Goal: Information Seeking & Learning: Check status

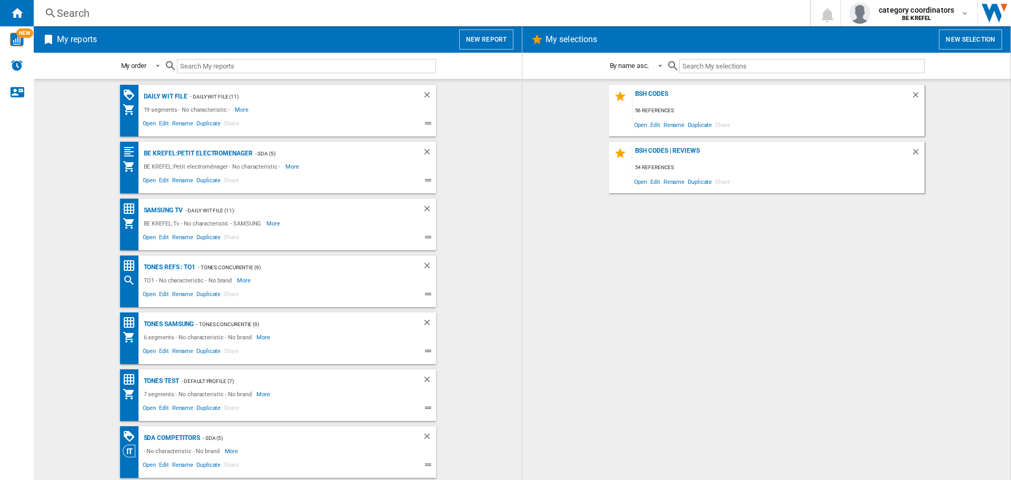
click at [173, 89] on div "Daily WIT file - Daily WIT File (11) 19 segments - No characteristic - More Les…" at bounding box center [278, 111] width 316 height 52
click at [173, 96] on div "Daily WIT file" at bounding box center [164, 96] width 47 height 13
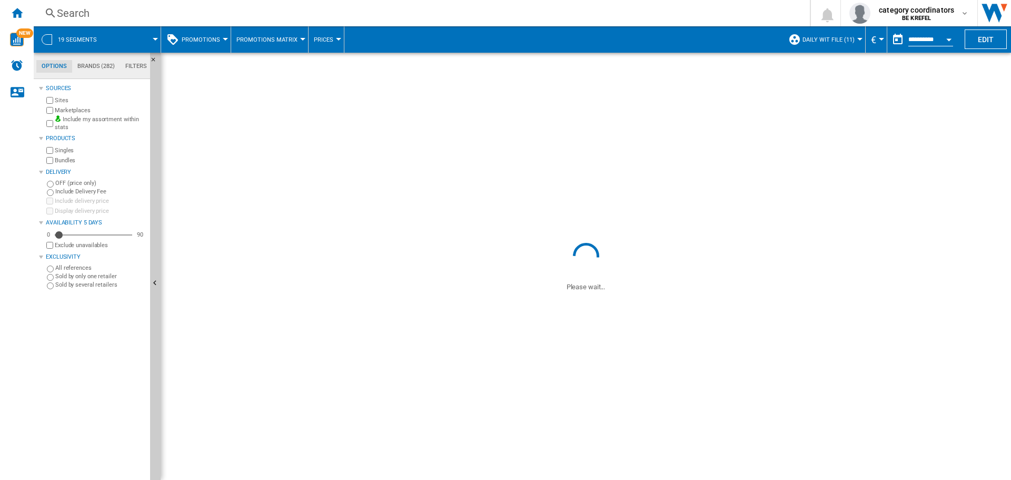
click at [207, 37] on span "Promotions" at bounding box center [201, 39] width 38 height 7
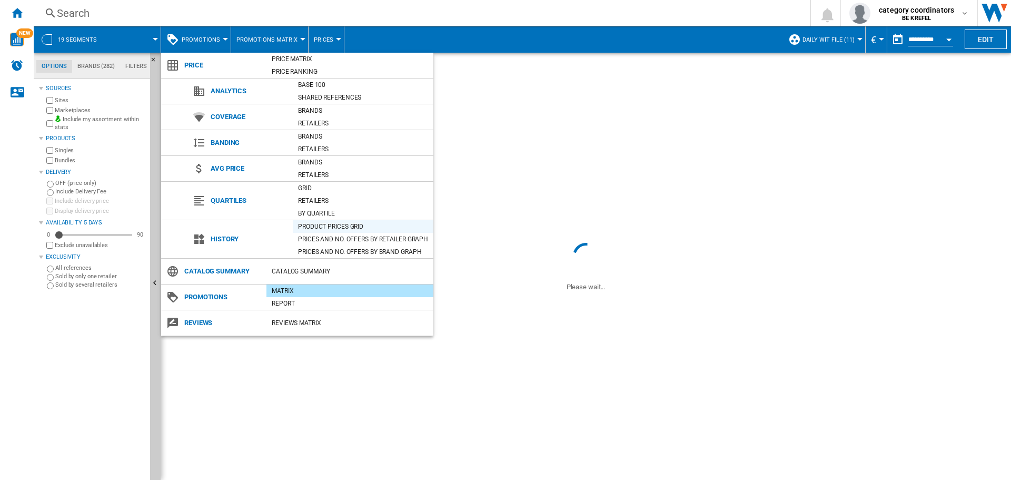
click at [327, 221] on div "Product prices grid" at bounding box center [363, 226] width 141 height 11
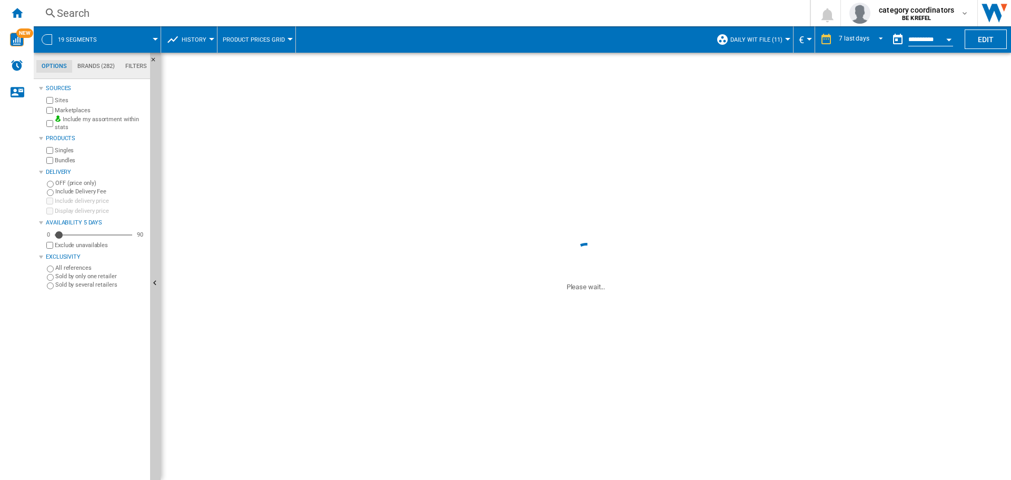
click at [94, 16] on div "Search" at bounding box center [419, 13] width 725 height 15
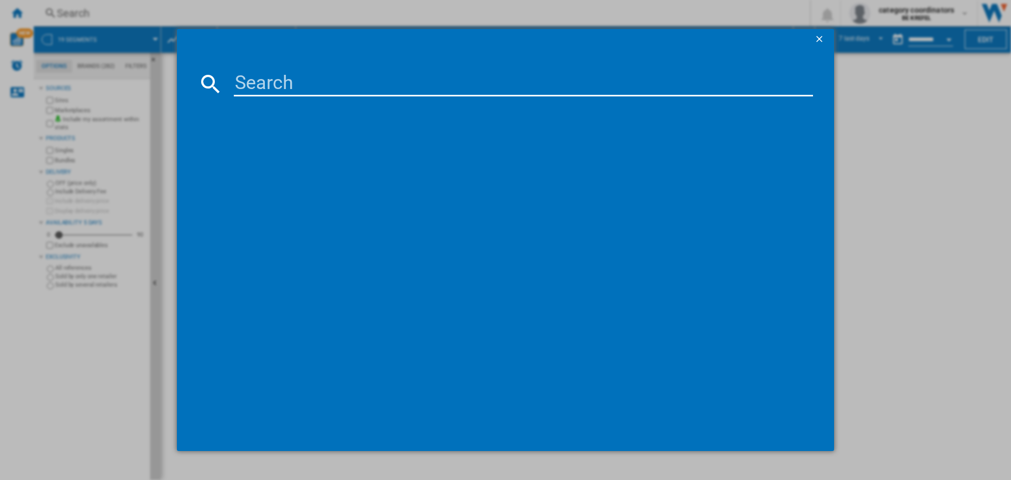
click at [311, 89] on input at bounding box center [523, 83] width 579 height 25
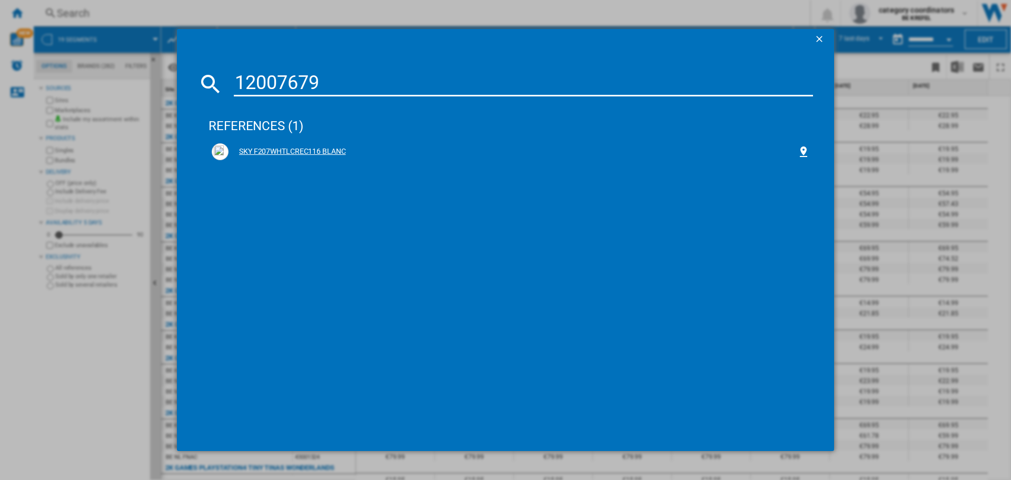
type input "12007679"
click at [307, 148] on div "SKY F207WHTLCREC116 BLANC" at bounding box center [512, 151] width 569 height 11
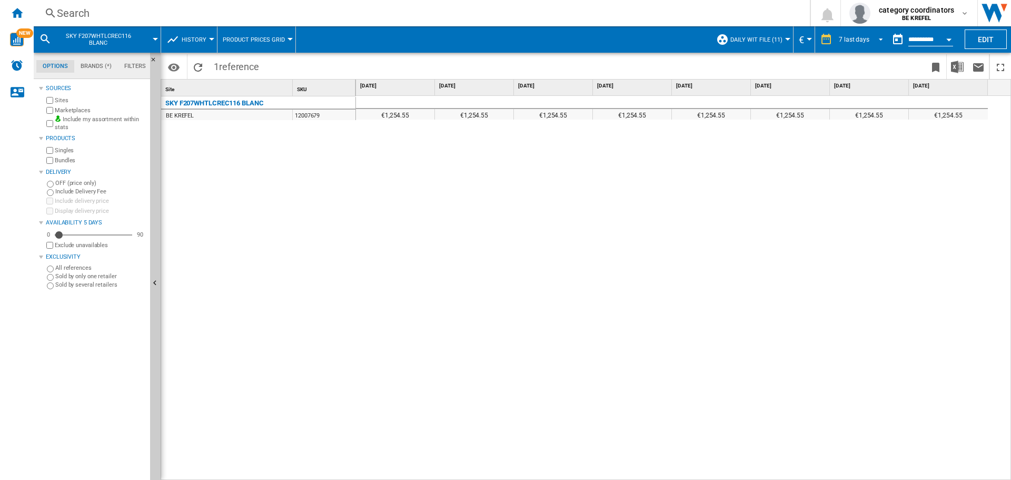
click at [849, 38] on div "7 last days" at bounding box center [854, 39] width 31 height 7
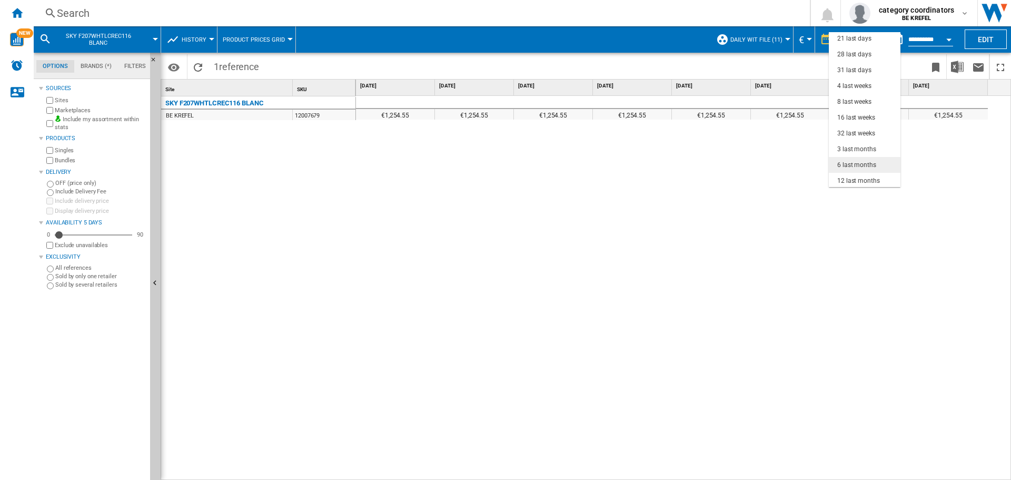
scroll to position [66, 0]
click at [856, 145] on div "6 last months" at bounding box center [856, 147] width 39 height 9
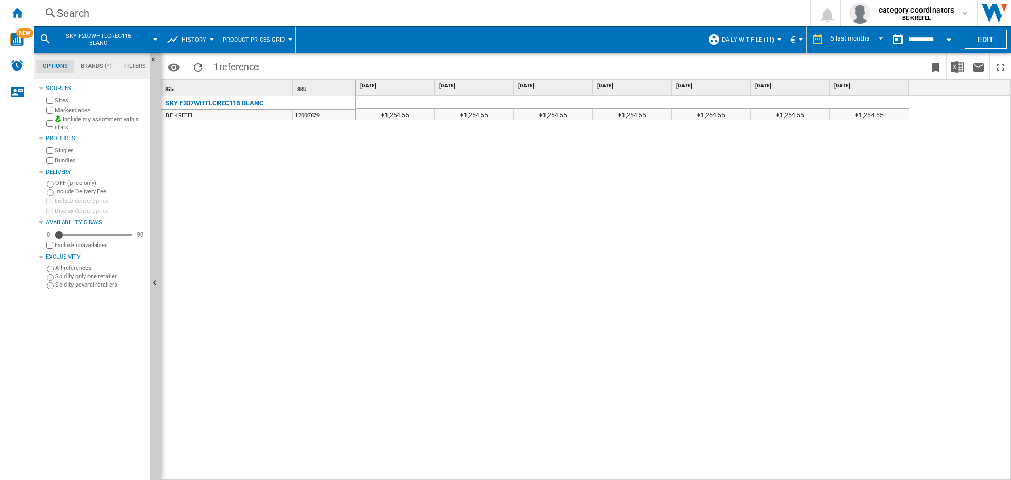
click at [914, 42] on input "**********" at bounding box center [930, 40] width 45 height 9
click at [849, 40] on div "6 last months" at bounding box center [849, 39] width 39 height 7
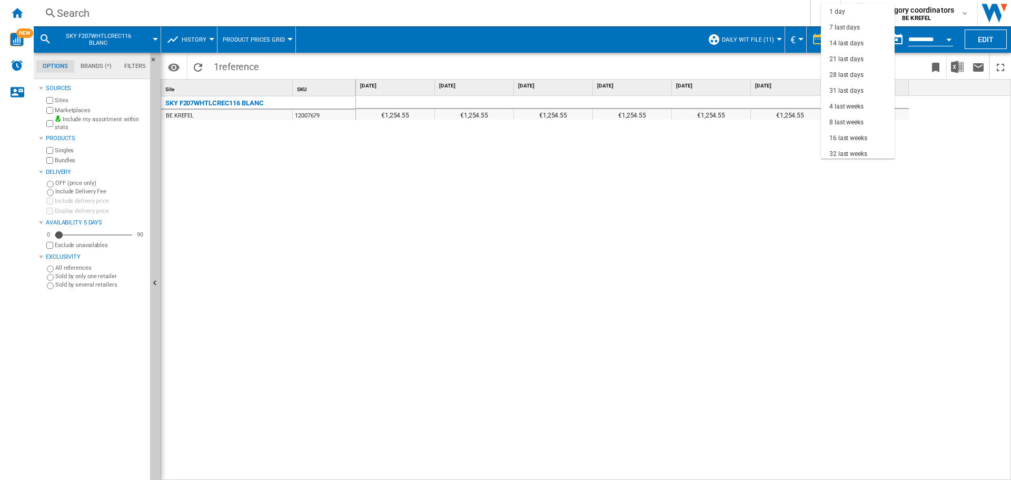
scroll to position [66, 0]
click at [842, 149] on div "18 last months" at bounding box center [850, 150] width 43 height 9
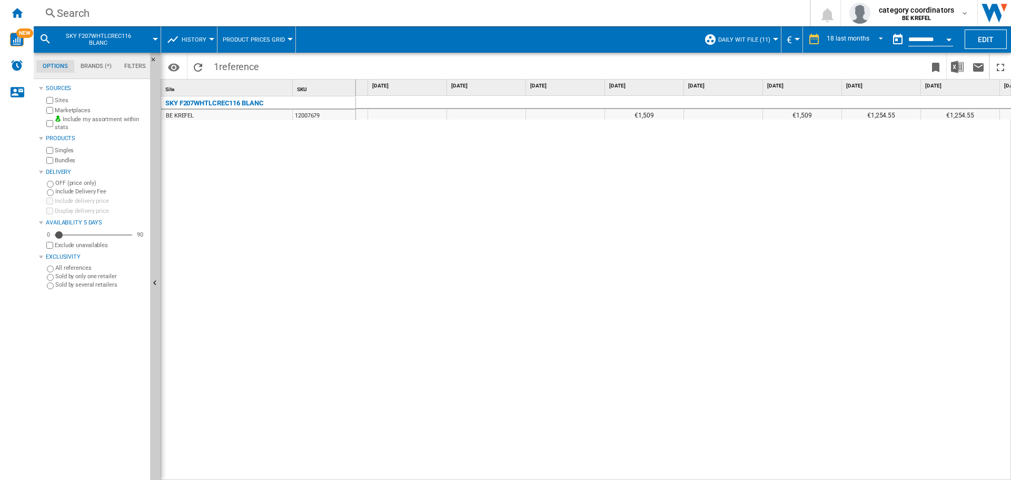
scroll to position [0, 580]
